Goal: Task Accomplishment & Management: Use online tool/utility

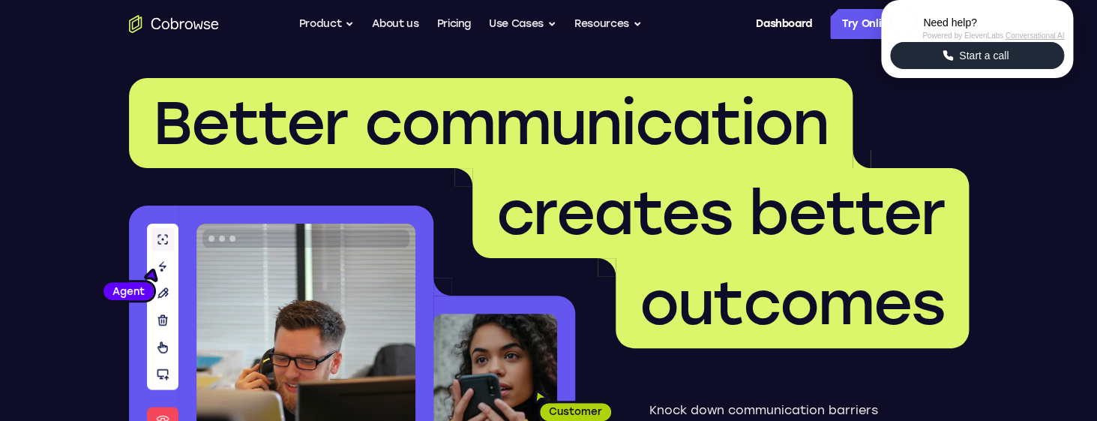
click at [1006, 63] on span "Start a call" at bounding box center [984, 55] width 58 height 15
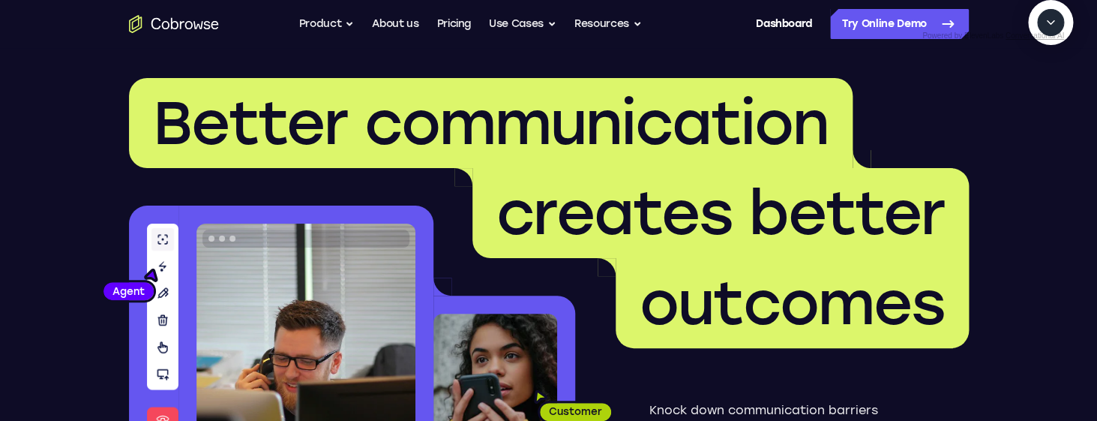
click at [1041, 67] on icon "Start a call" at bounding box center [1051, 57] width 20 height 20
click at [1004, 99] on span "New call" at bounding box center [1028, 91] width 49 height 15
click at [995, 105] on textarea "Text message input" at bounding box center [1013, 91] width 37 height 27
type textarea "add a team member"
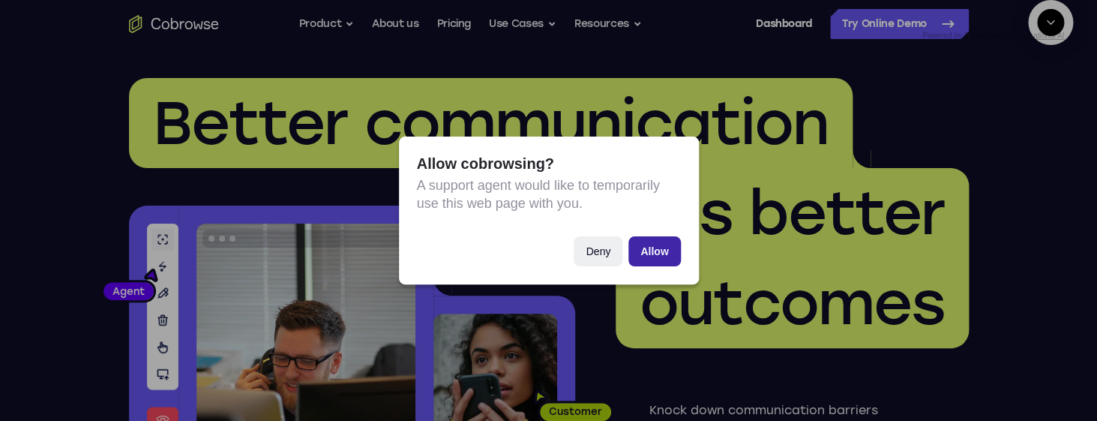
click at [649, 254] on button "Allow" at bounding box center [654, 251] width 52 height 30
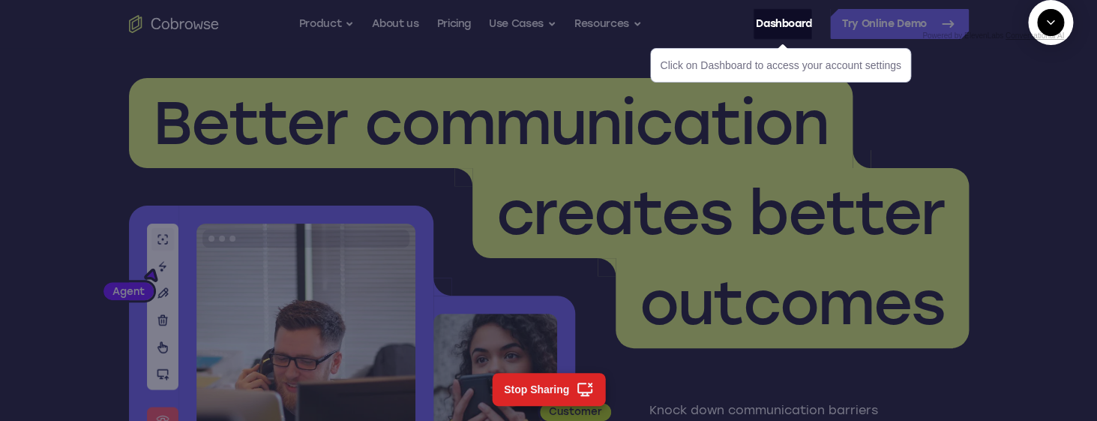
scroll to position [209, 0]
click at [770, 28] on link "Dashboard" at bounding box center [784, 24] width 56 height 30
